Goal: Transaction & Acquisition: Purchase product/service

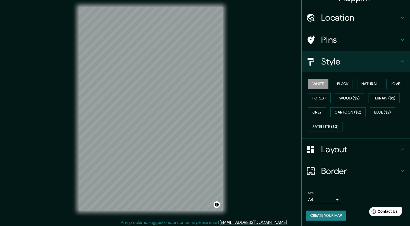
scroll to position [3, 0]
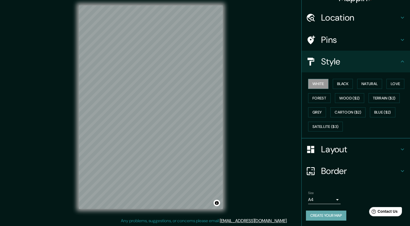
click at [324, 214] on button "Create your map" at bounding box center [326, 216] width 40 height 10
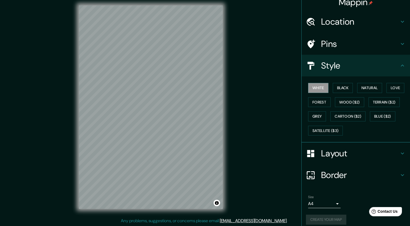
scroll to position [0, 0]
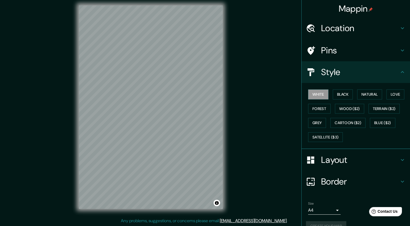
click at [351, 6] on h4 "Mappin" at bounding box center [356, 8] width 34 height 11
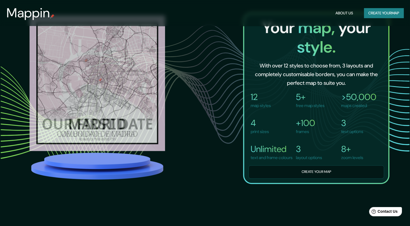
scroll to position [434, 0]
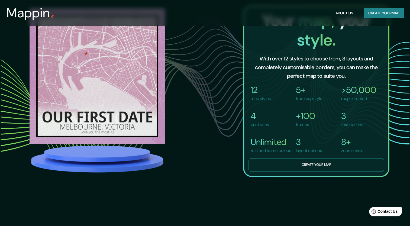
click at [322, 165] on button "Create your map" at bounding box center [317, 164] width 136 height 13
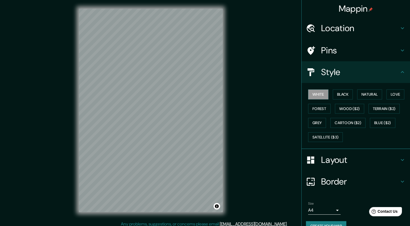
click at [337, 27] on h4 "Location" at bounding box center [360, 28] width 78 height 11
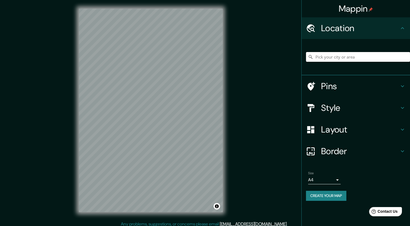
click at [331, 57] on input "Pick your city or area" at bounding box center [358, 57] width 104 height 10
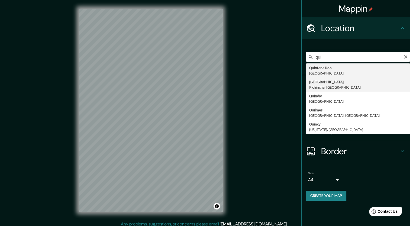
type input "[GEOGRAPHIC_DATA], [GEOGRAPHIC_DATA], [GEOGRAPHIC_DATA]"
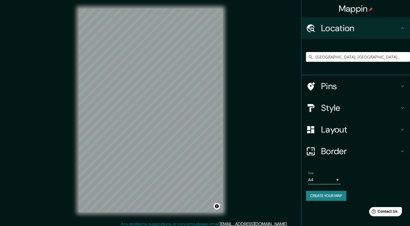
click at [329, 192] on button "Create your map" at bounding box center [326, 196] width 40 height 10
click at [396, 85] on h4 "Pins" at bounding box center [360, 86] width 78 height 11
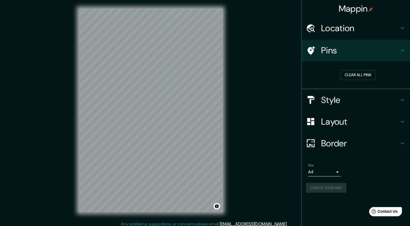
click at [357, 92] on div "Style" at bounding box center [356, 100] width 108 height 22
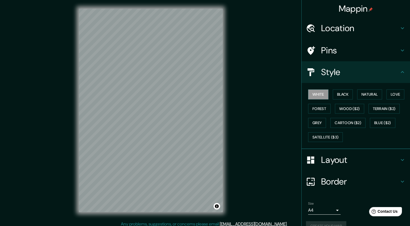
click at [352, 160] on h4 "Layout" at bounding box center [360, 160] width 78 height 11
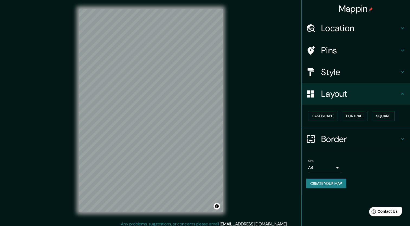
click at [335, 138] on h4 "Border" at bounding box center [360, 139] width 78 height 11
